Goal: Information Seeking & Learning: Compare options

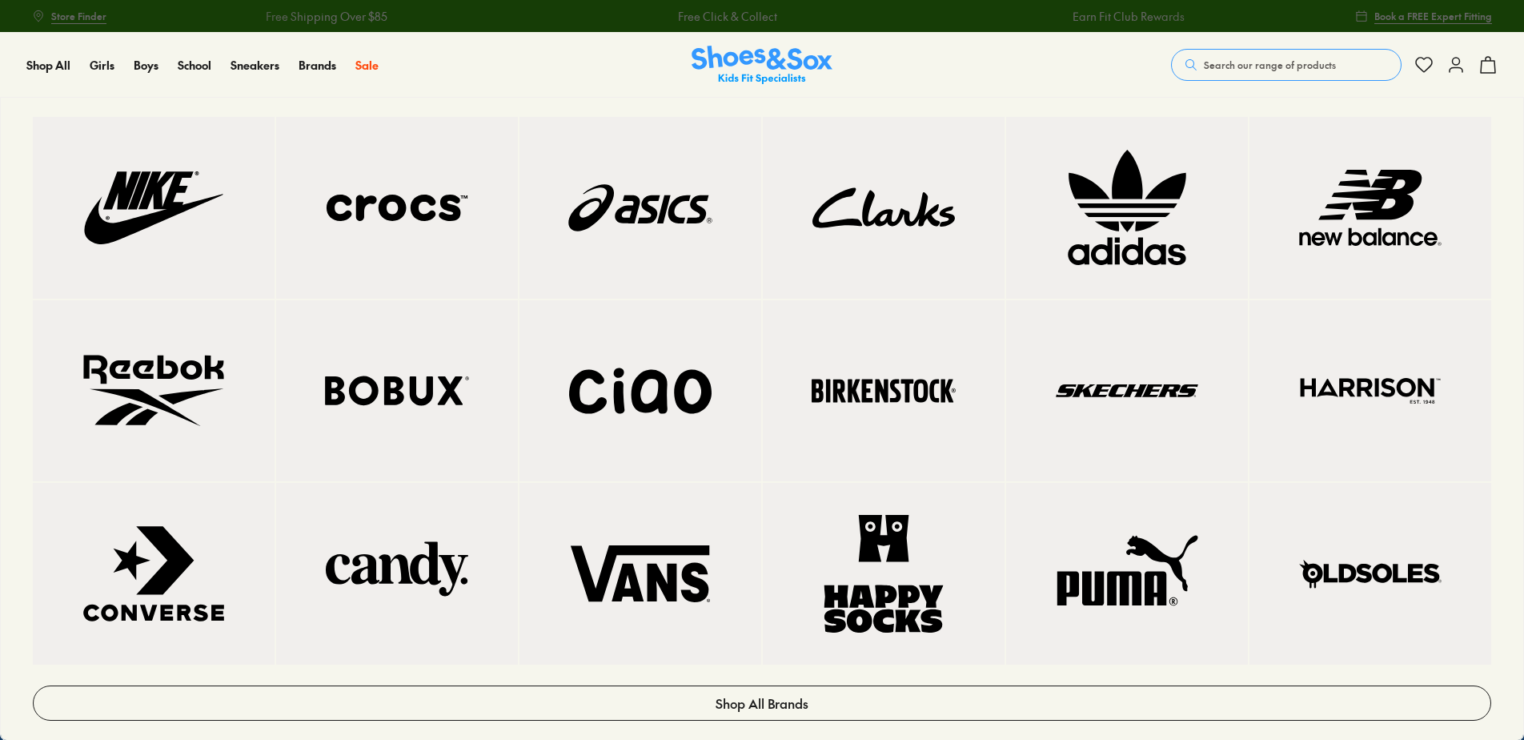
click at [678, 241] on img at bounding box center [641, 208] width 178 height 118
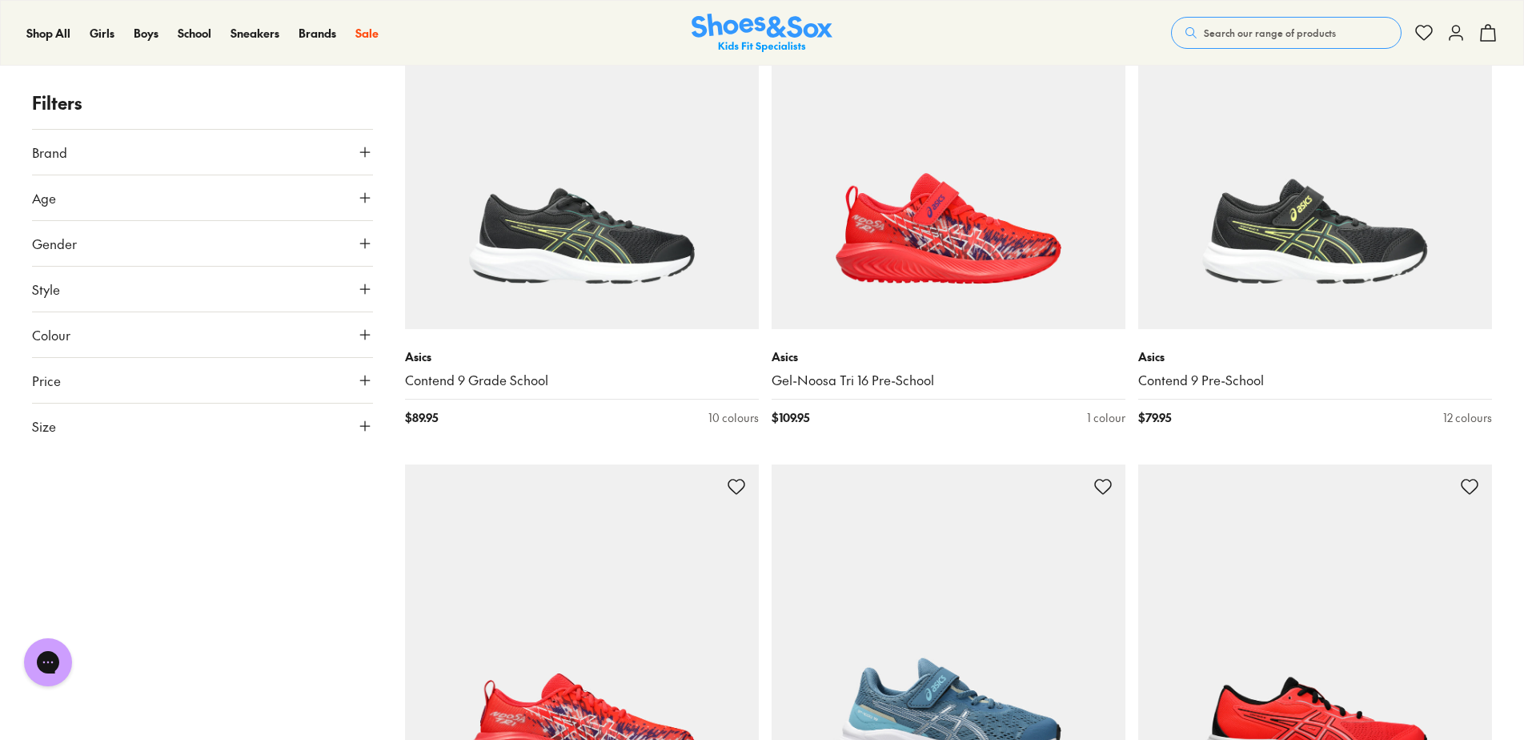
scroll to position [3402, 0]
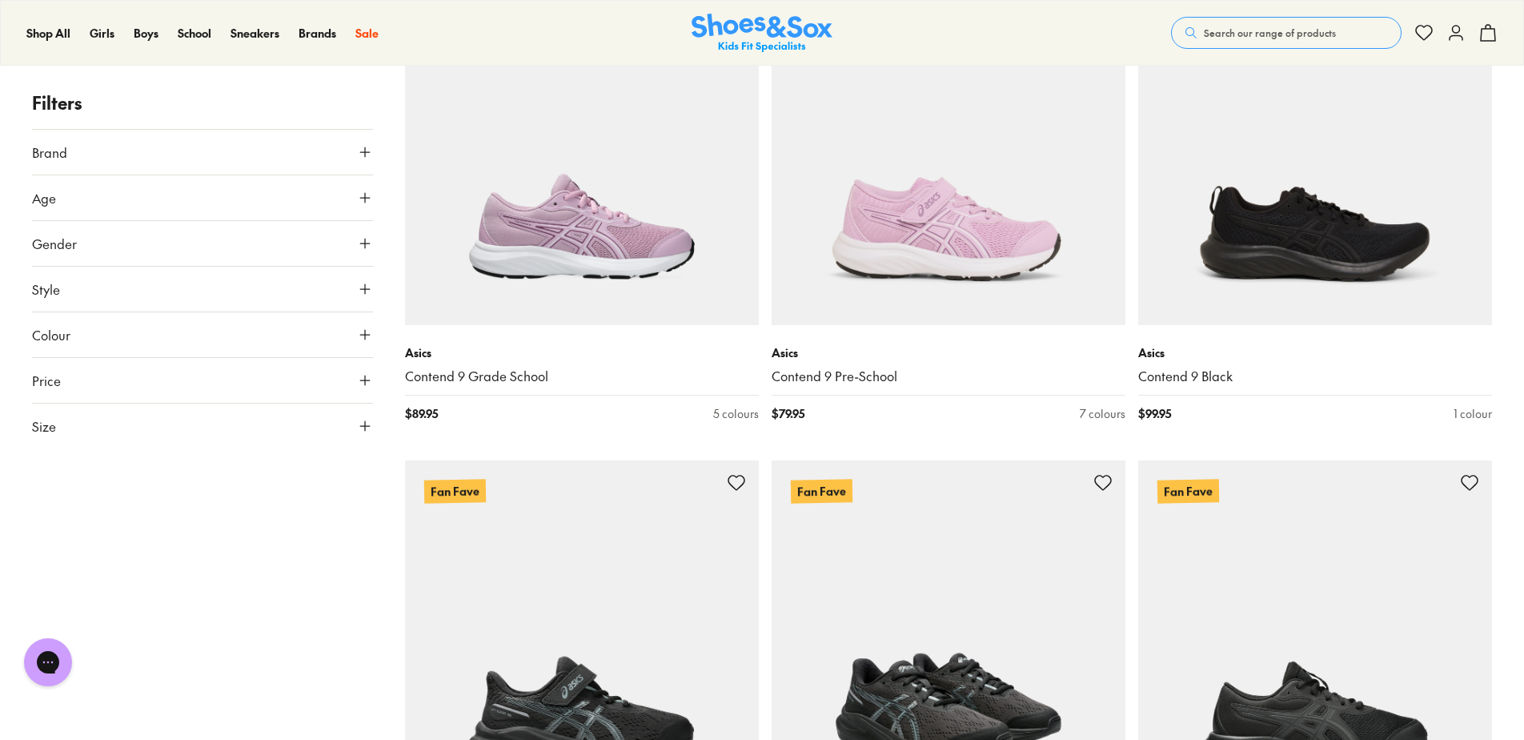
scroll to position [8272, 0]
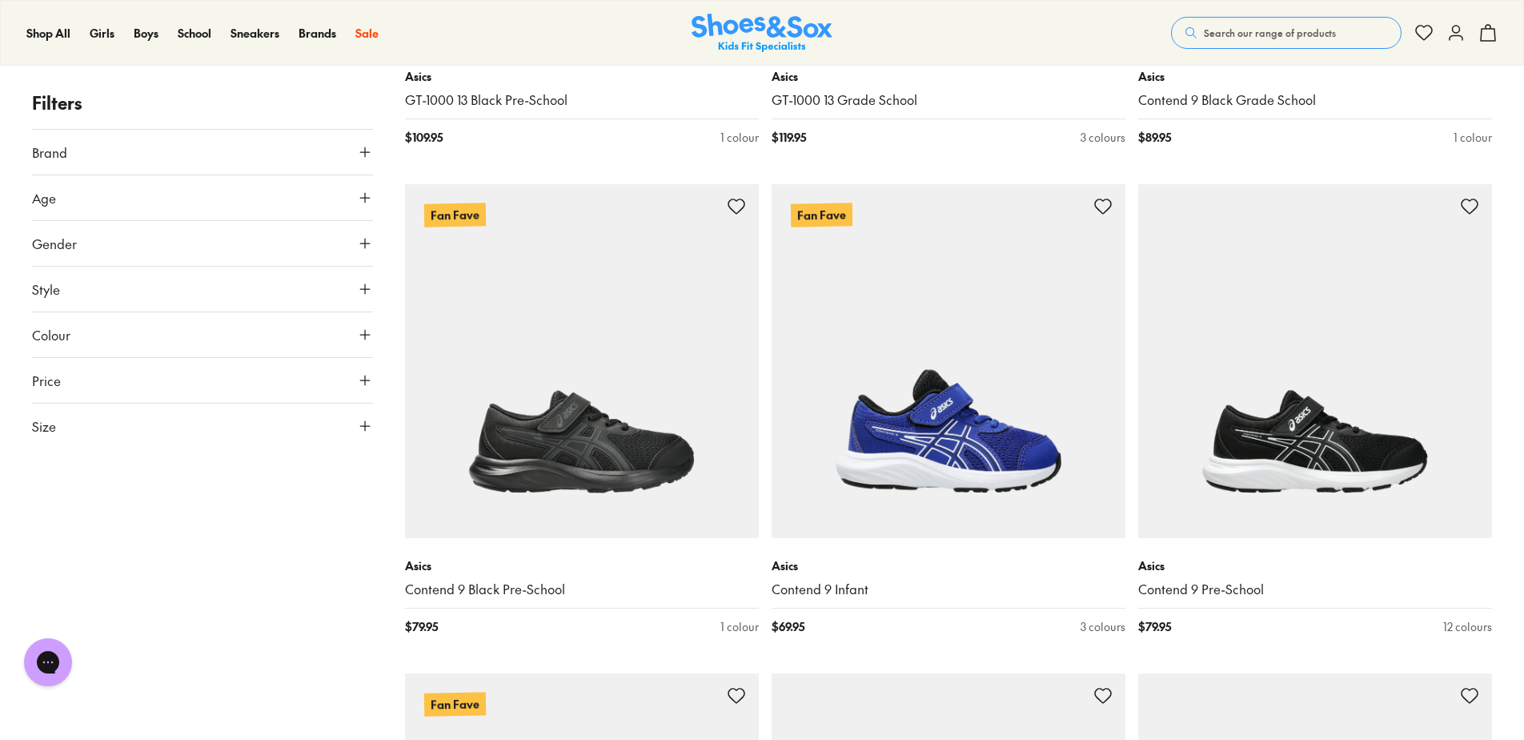
scroll to position [8583, 0]
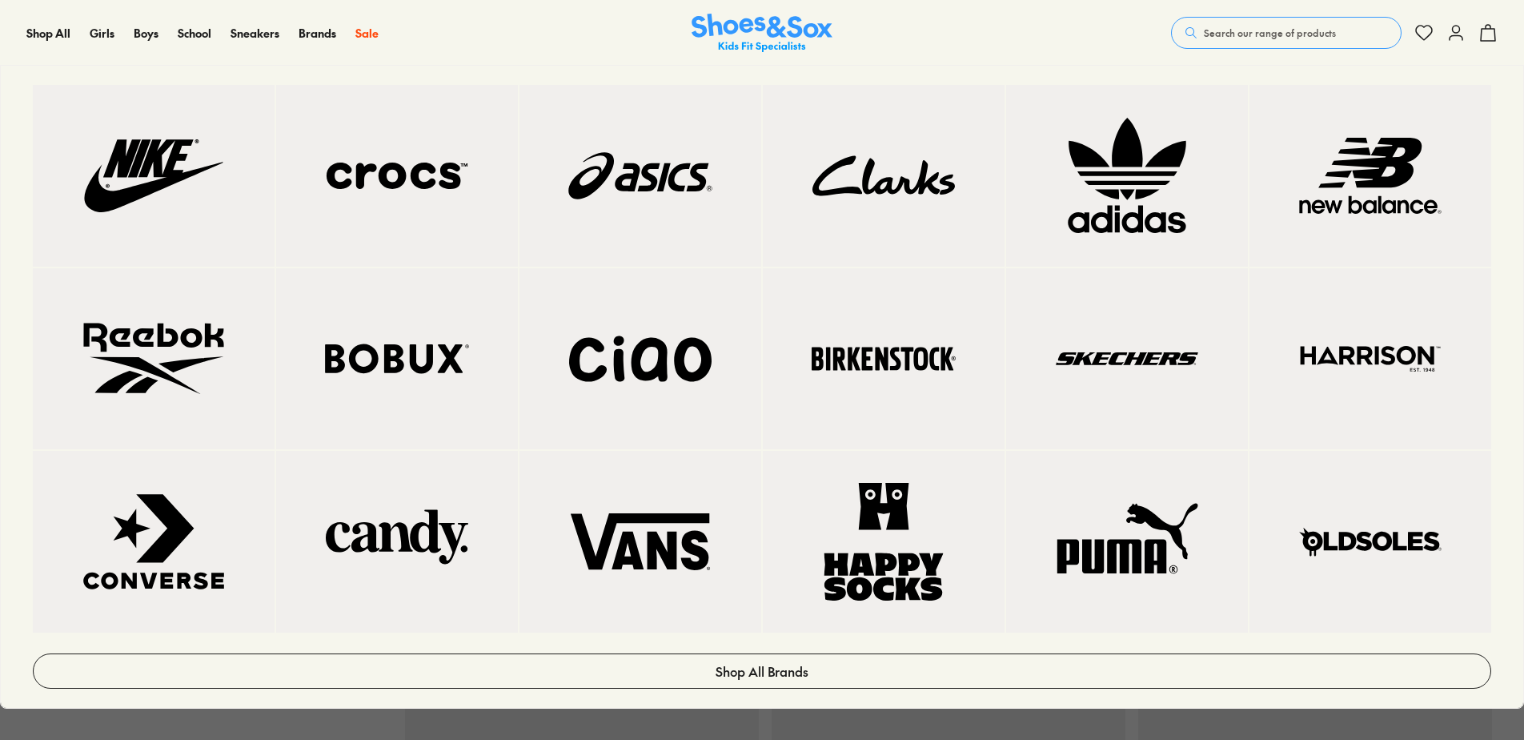
click at [157, 201] on img at bounding box center [154, 176] width 178 height 118
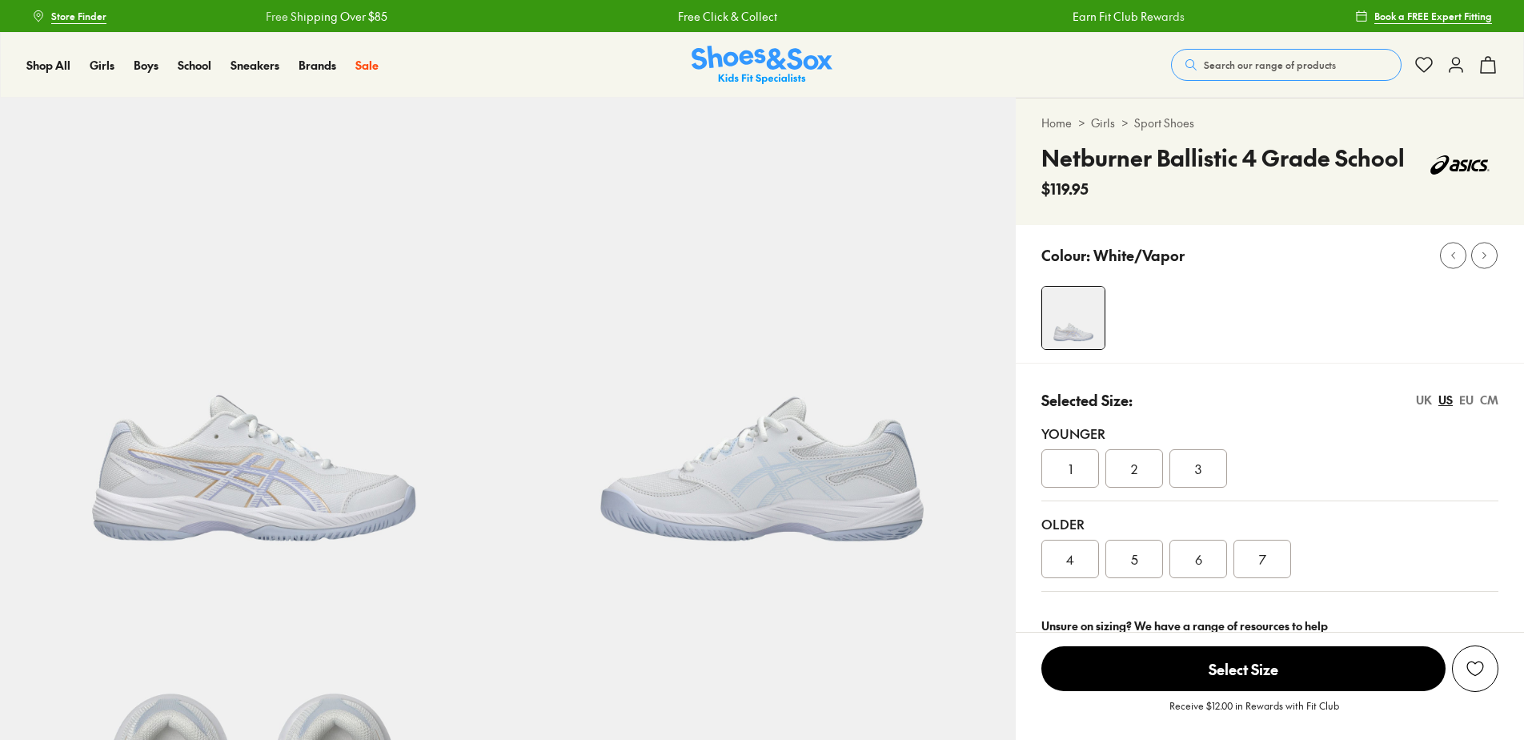
select select "*"
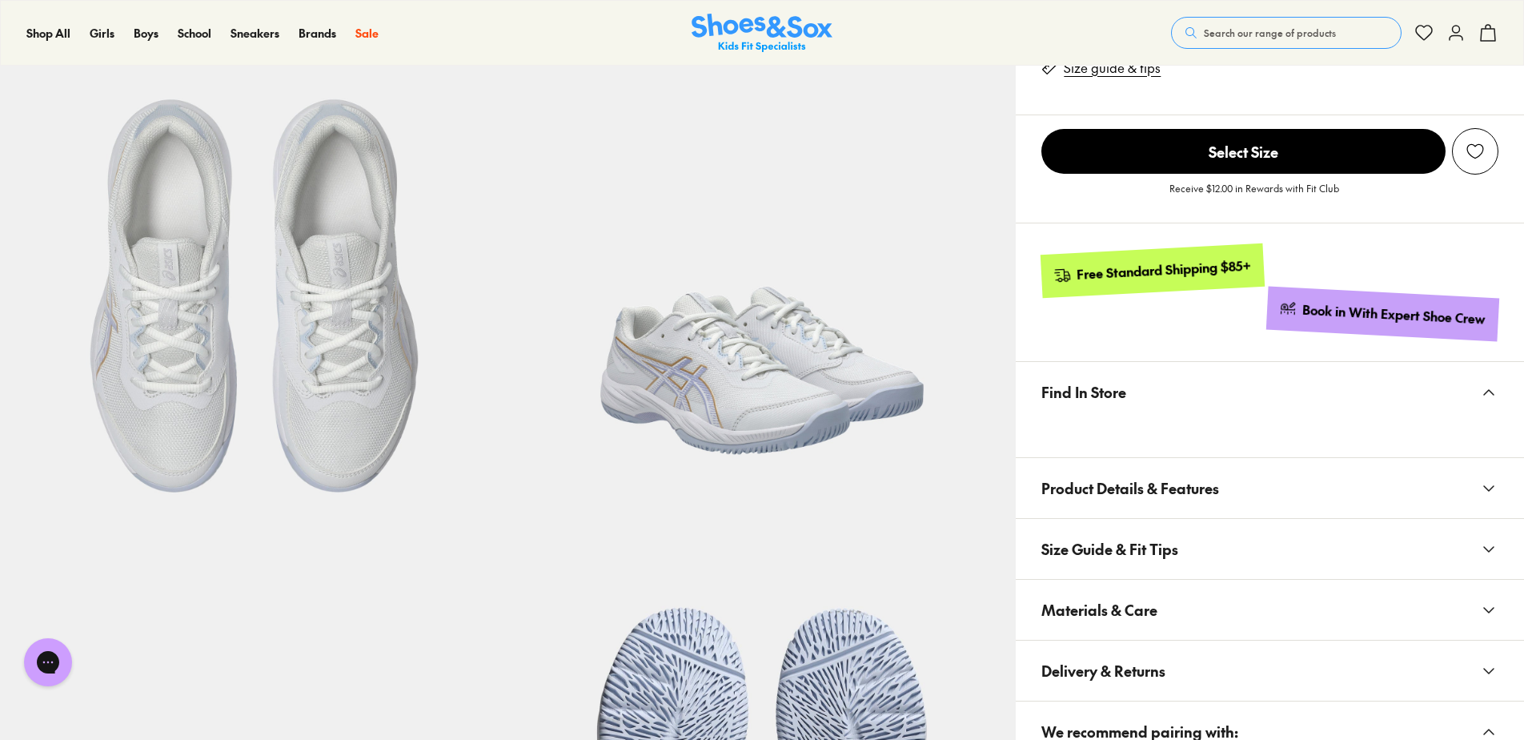
scroll to position [631, 0]
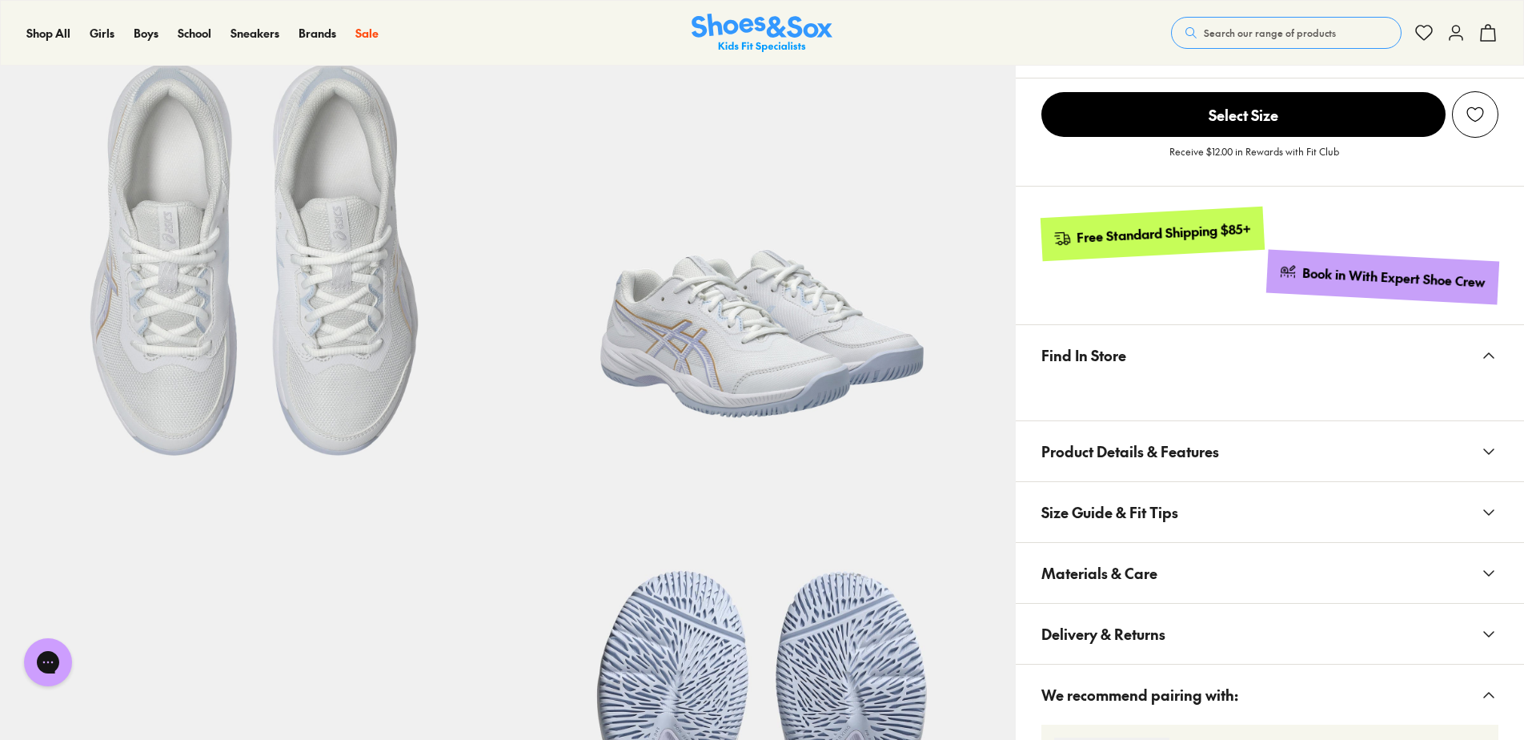
click at [1113, 442] on span "Product Details & Features" at bounding box center [1131, 451] width 178 height 47
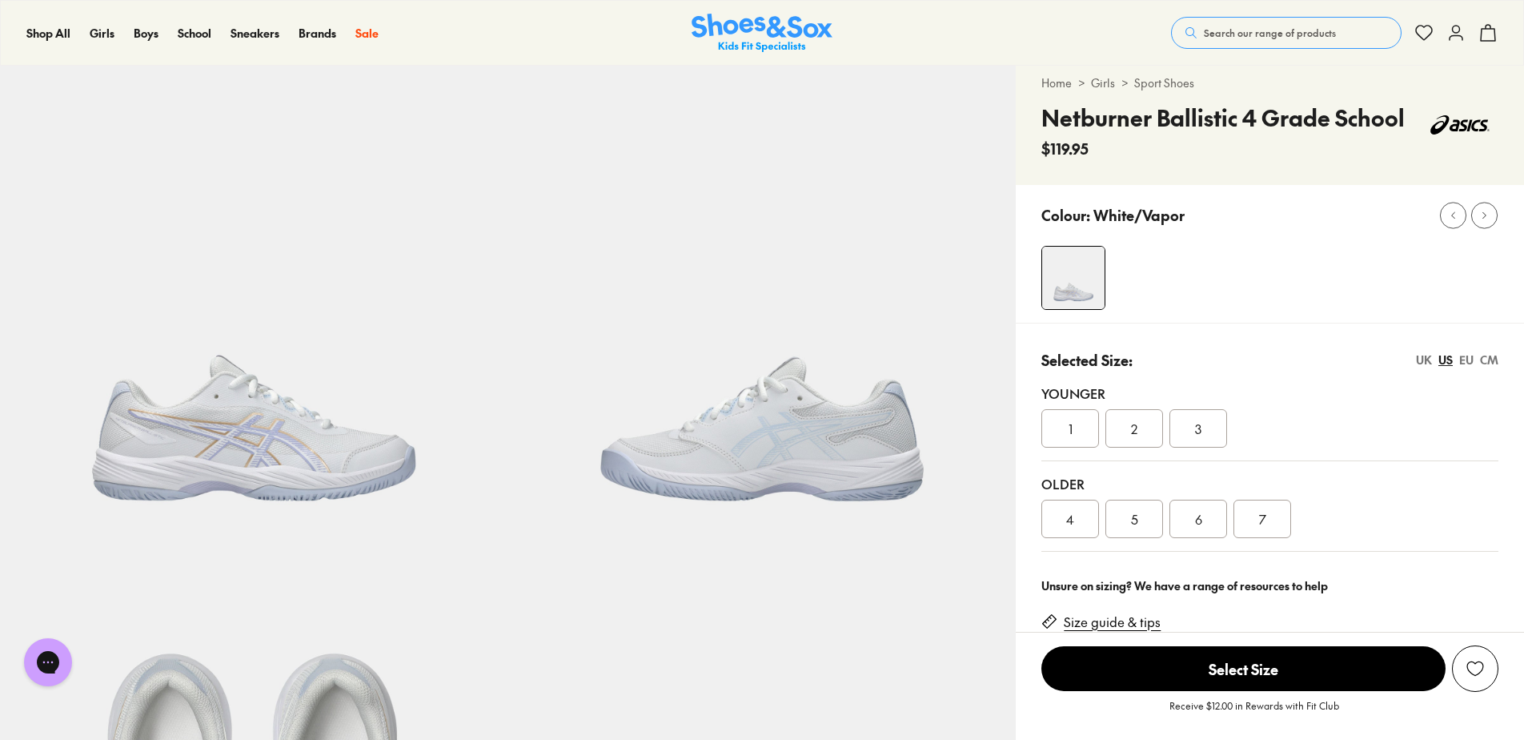
scroll to position [0, 0]
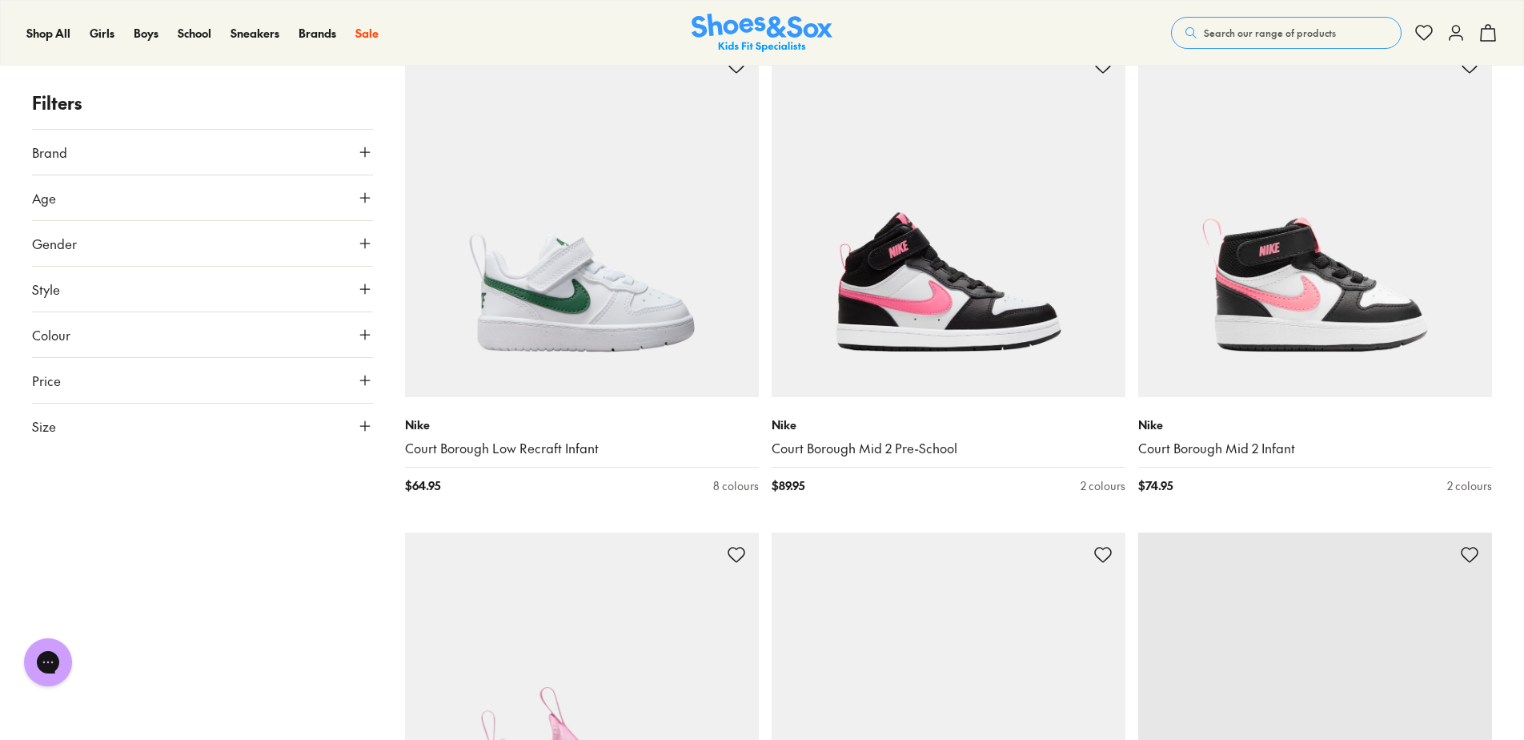
scroll to position [3751, 0]
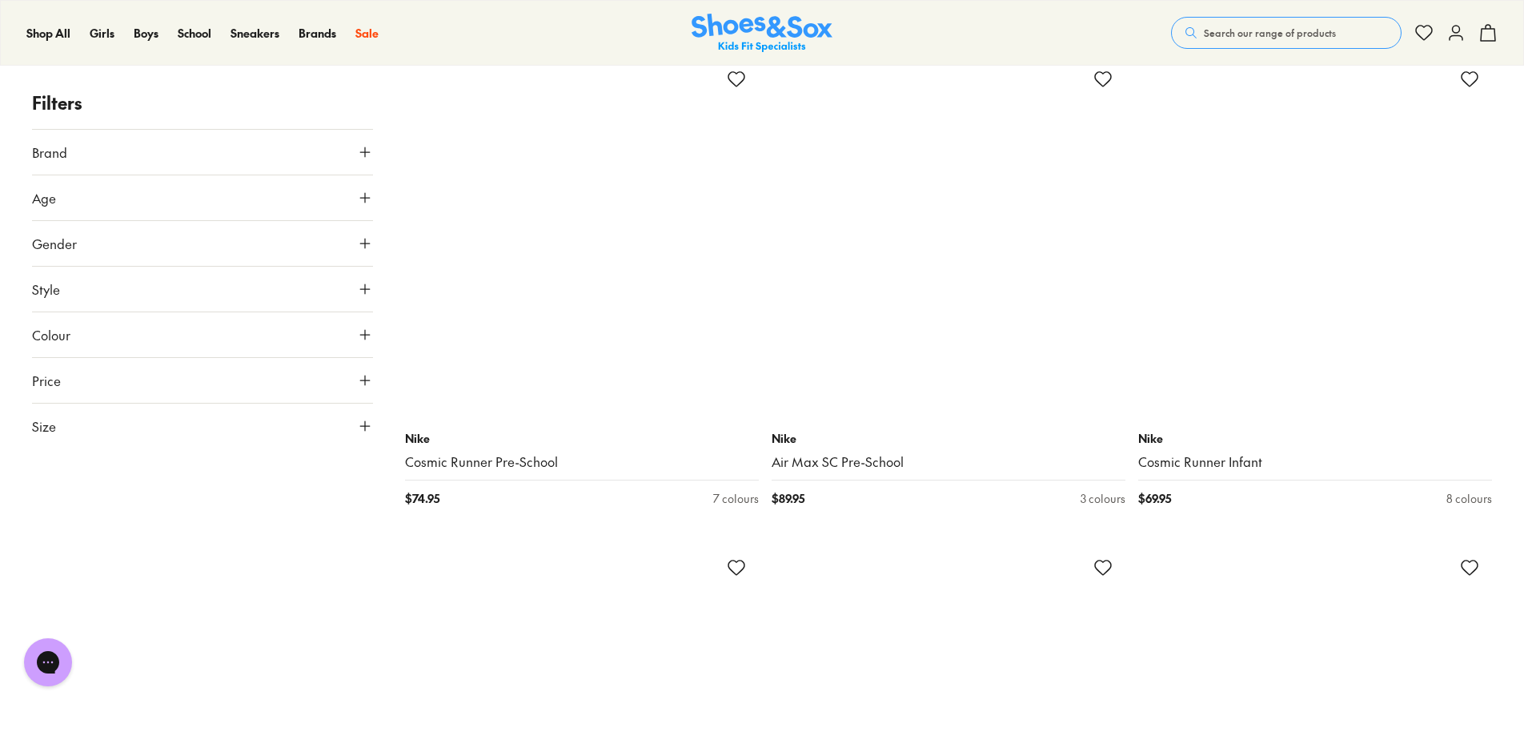
scroll to position [8107, 0]
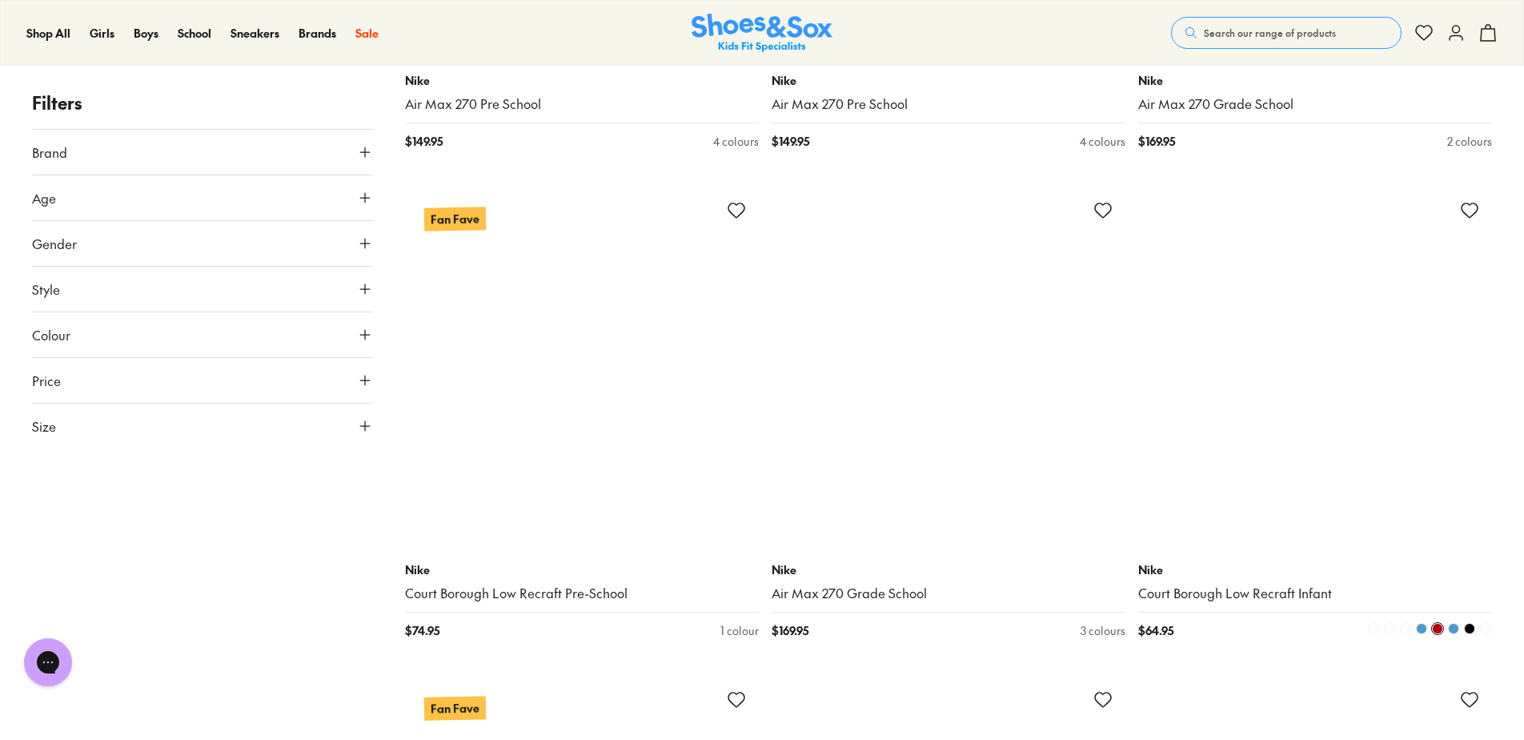
scroll to position [11378, 0]
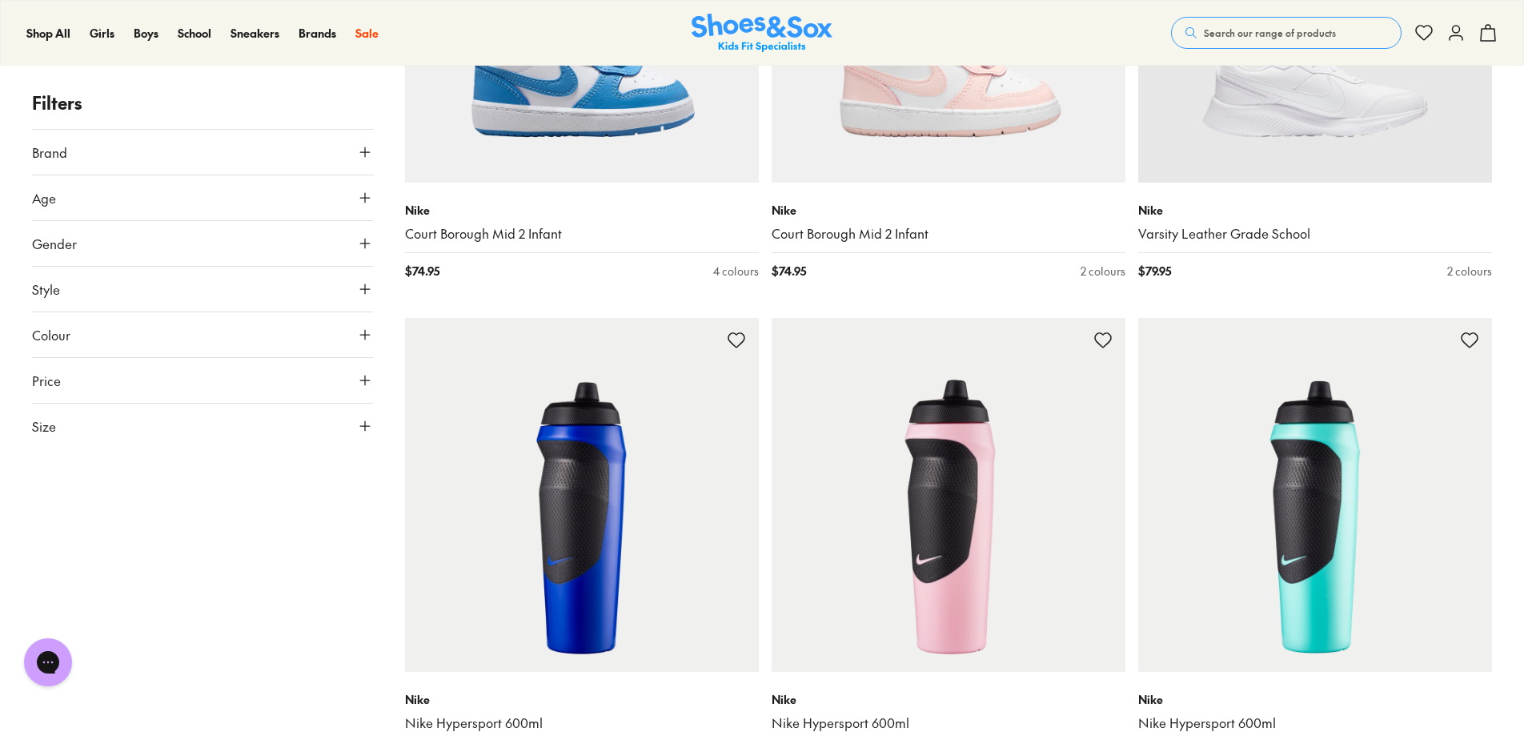
scroll to position [21394, 0]
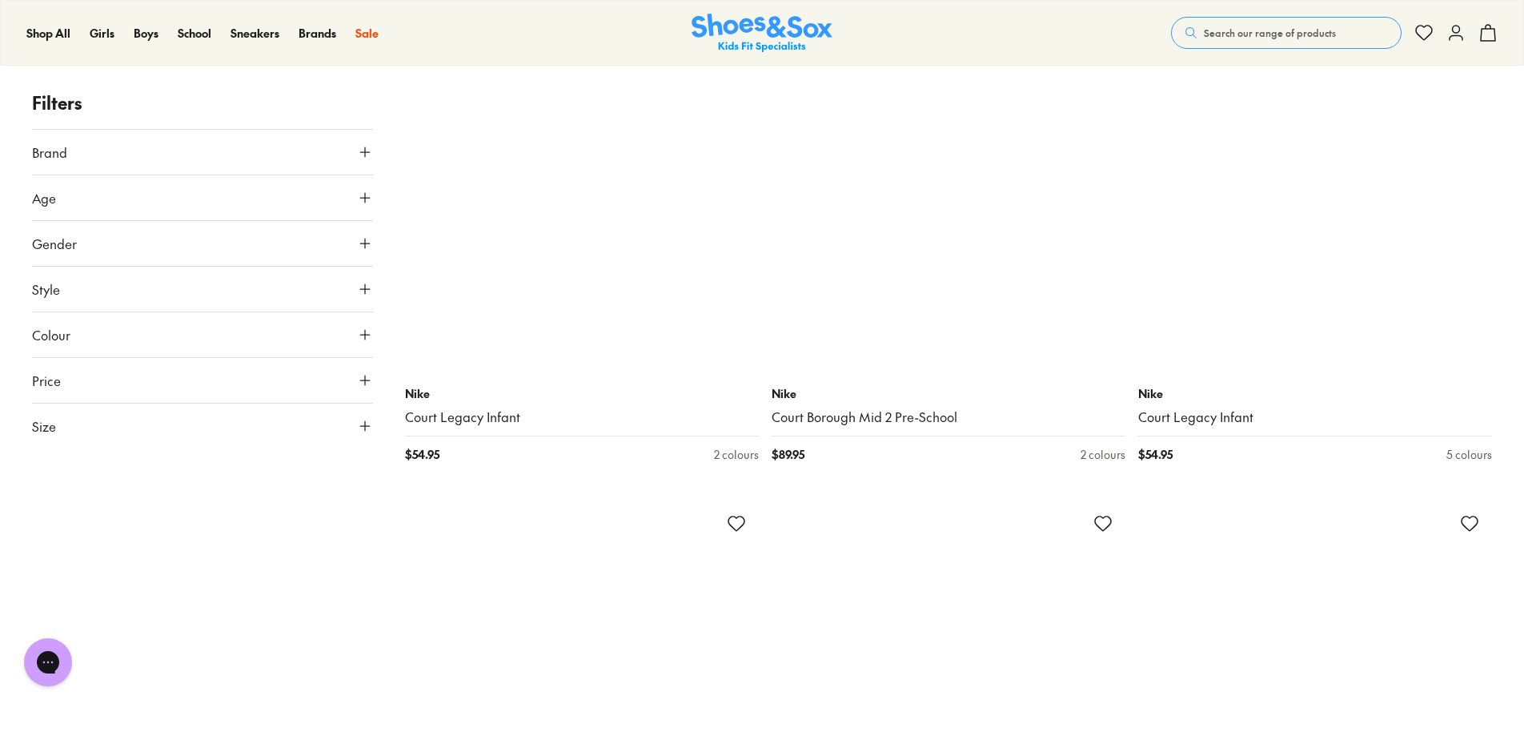
scroll to position [28781, 0]
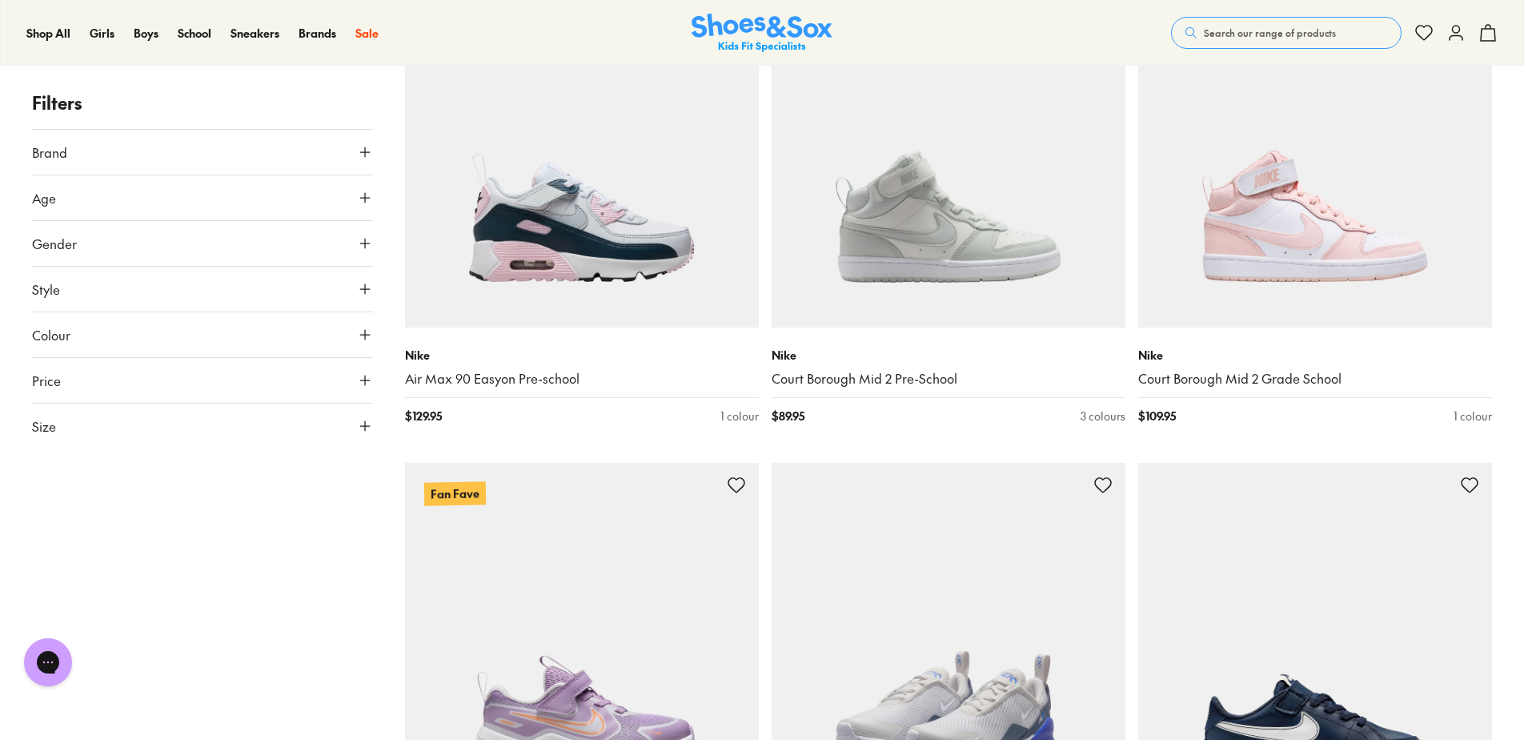
scroll to position [27666, 0]
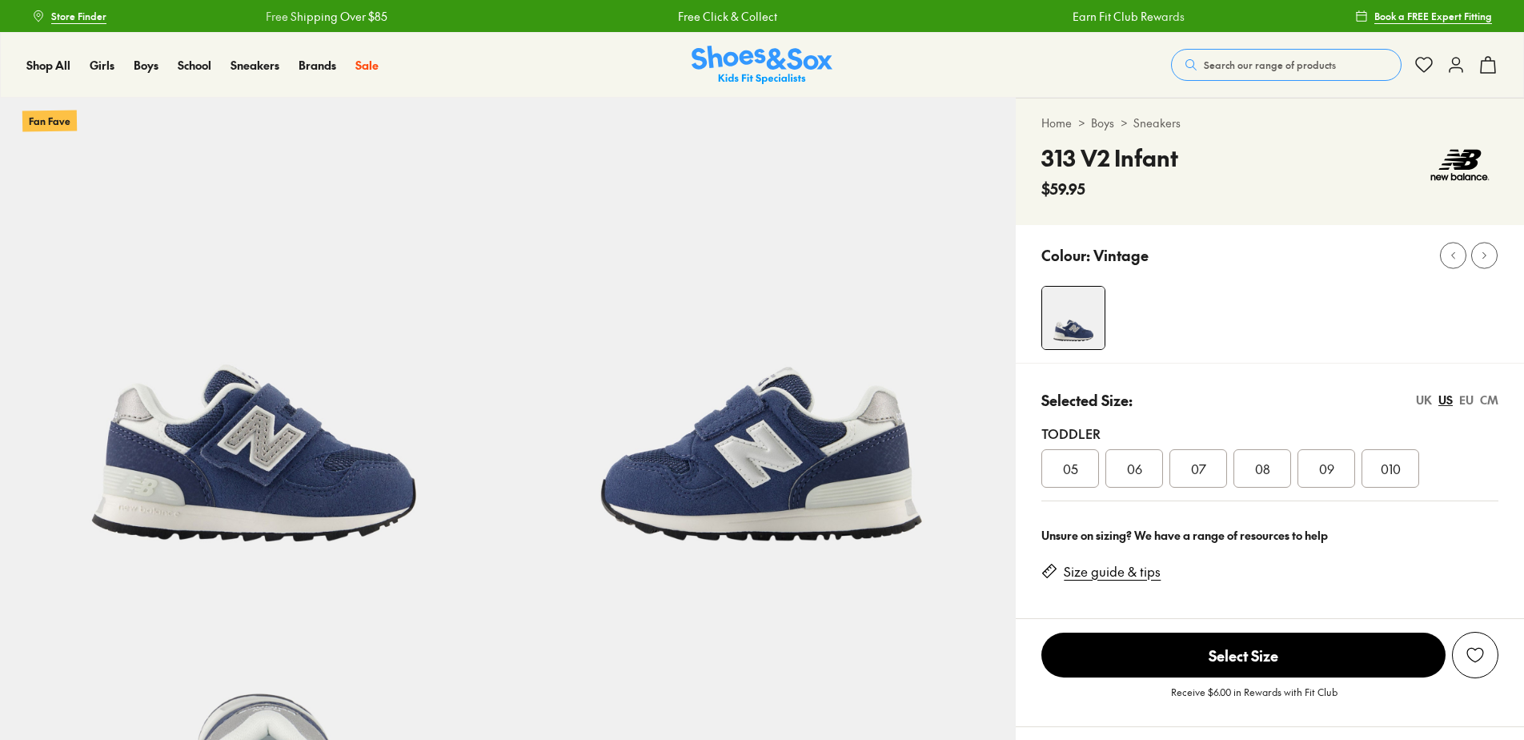
select select "*"
